Goal: Download file/media

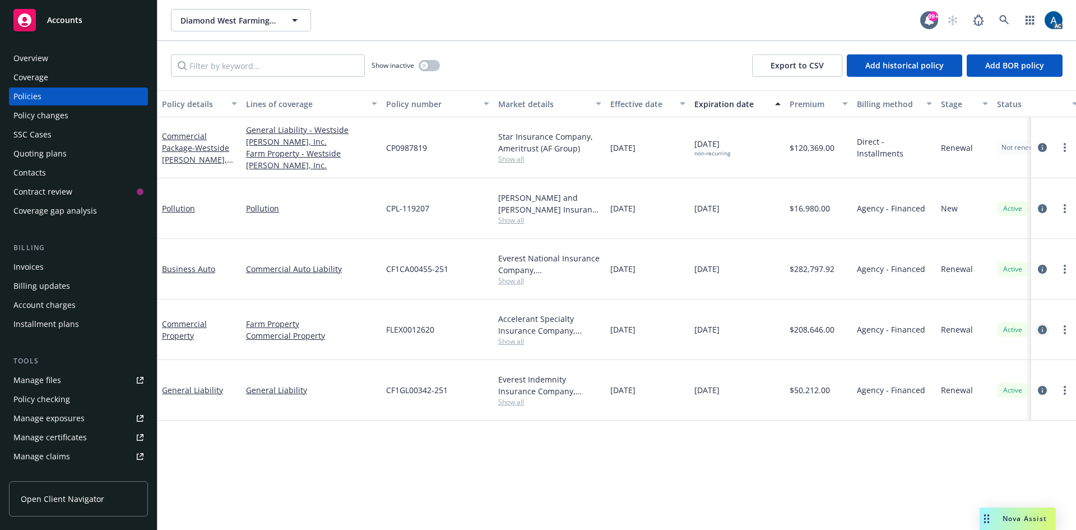
click at [1046, 329] on icon "circleInformation" at bounding box center [1042, 329] width 9 height 9
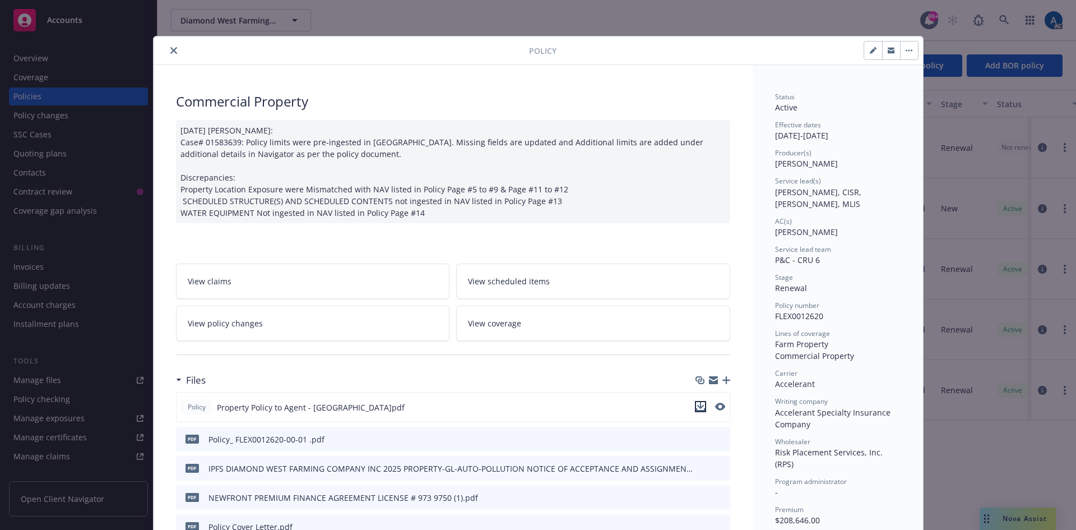
click at [697, 407] on icon "download file" at bounding box center [700, 406] width 9 height 9
